Goal: Task Accomplishment & Management: Complete application form

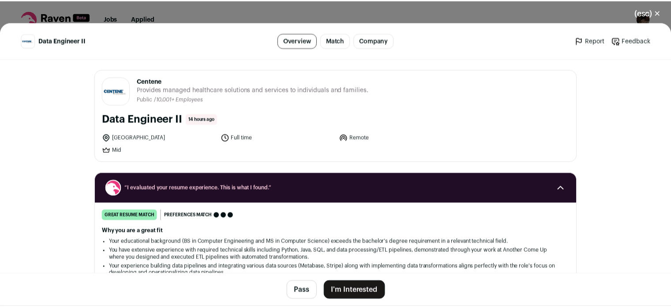
scroll to position [47, 0]
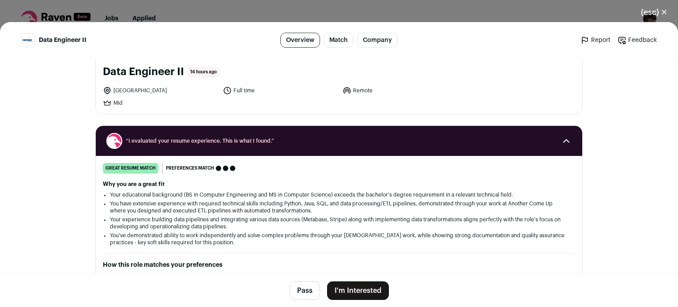
click at [357, 291] on button "I'm Interested" at bounding box center [358, 290] width 62 height 19
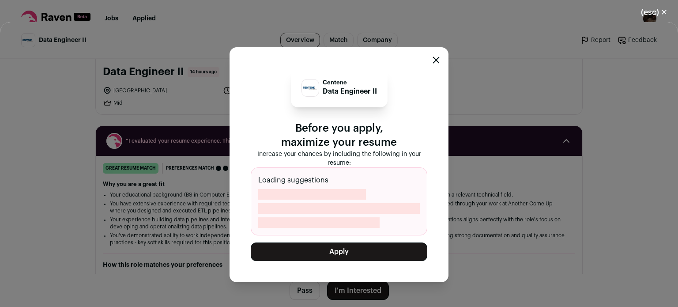
click at [327, 255] on button "Apply" at bounding box center [339, 251] width 177 height 19
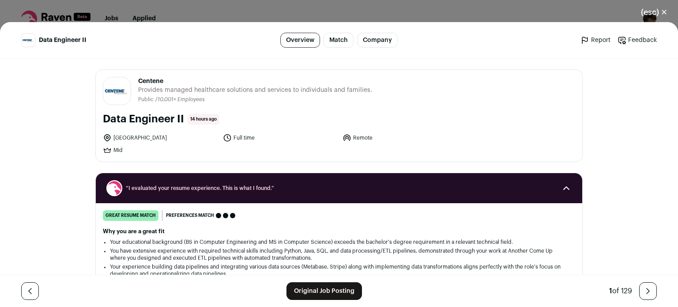
click at [653, 11] on button "(esc) ✕" at bounding box center [654, 12] width 48 height 19
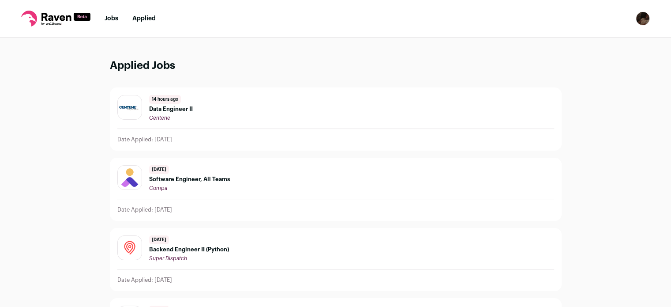
click at [107, 19] on link "Jobs" at bounding box center [112, 18] width 14 height 6
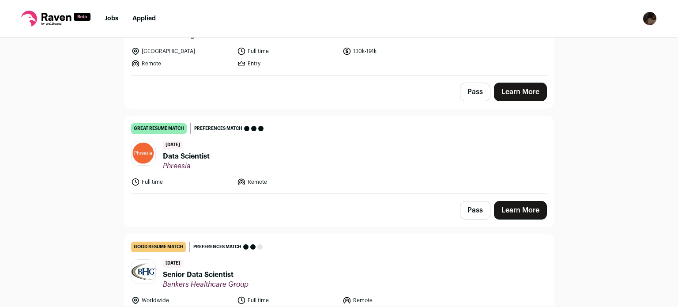
scroll to position [2671, 0]
